Goal: Information Seeking & Learning: Learn about a topic

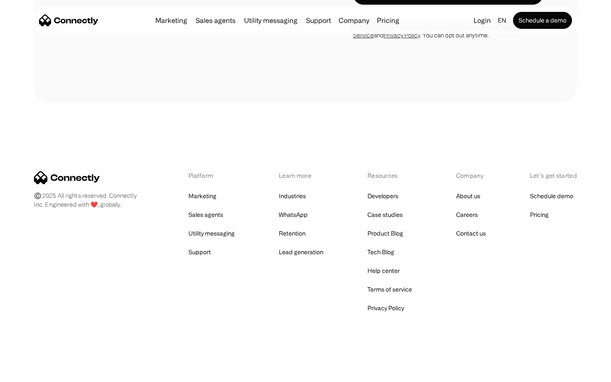
scroll to position [343, 0]
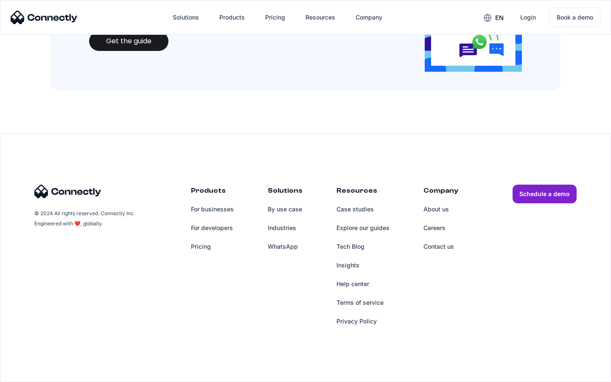
scroll to position [923, 0]
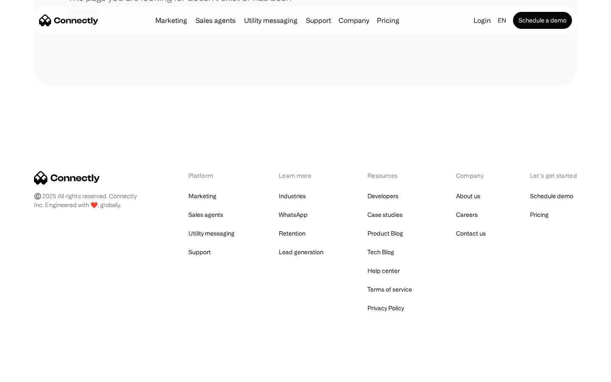
scroll to position [155, 0]
